Goal: Task Accomplishment & Management: Manage account settings

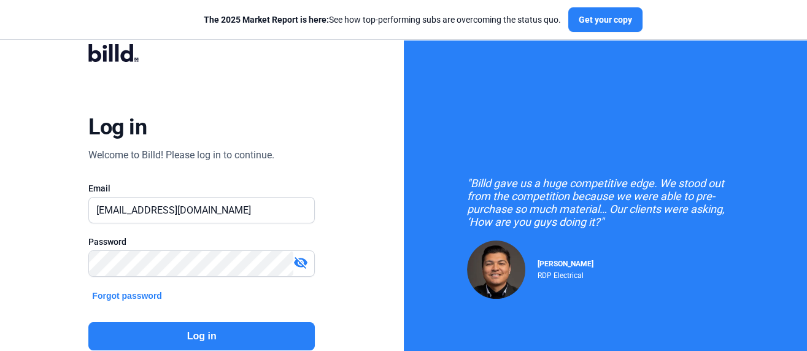
click at [209, 333] on button "Log in" at bounding box center [201, 336] width 226 height 28
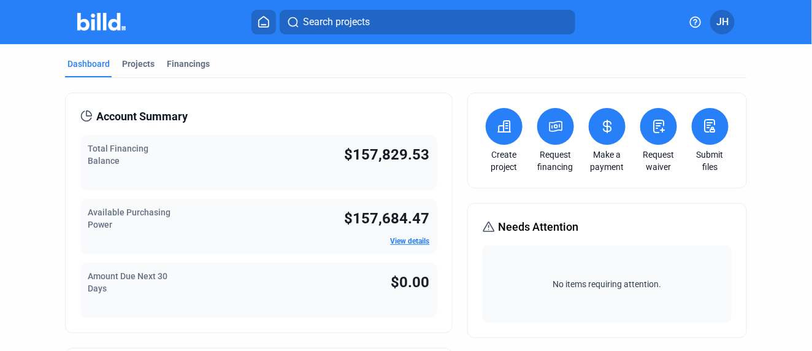
click at [314, 22] on span "Search projects" at bounding box center [336, 22] width 67 height 15
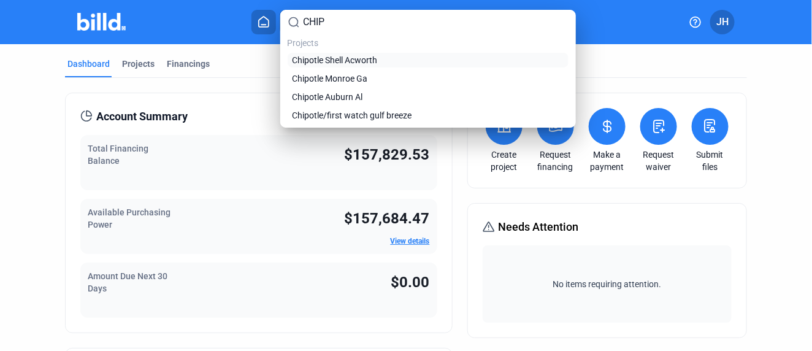
type input "CHIP"
click at [321, 58] on span "Chipotle Shell Acworth" at bounding box center [335, 60] width 85 height 12
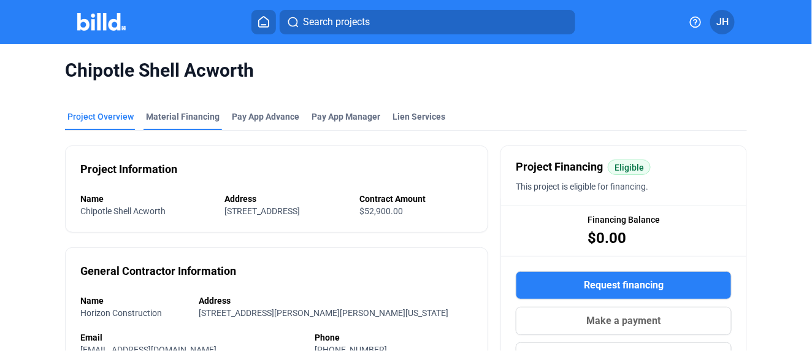
click at [175, 117] on div "Material Financing" at bounding box center [183, 116] width 74 height 12
